Goal: Task Accomplishment & Management: Use online tool/utility

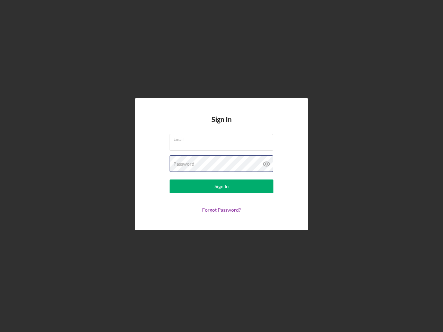
click at [222, 166] on div "Password" at bounding box center [222, 163] width 104 height 17
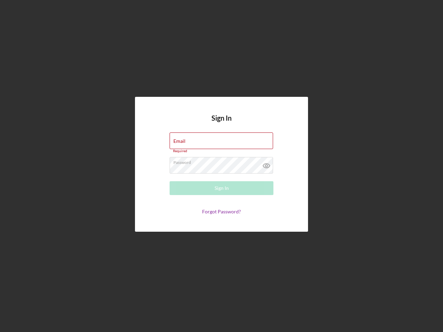
click at [267, 164] on icon at bounding box center [266, 165] width 17 height 17
